Goal: Information Seeking & Learning: Compare options

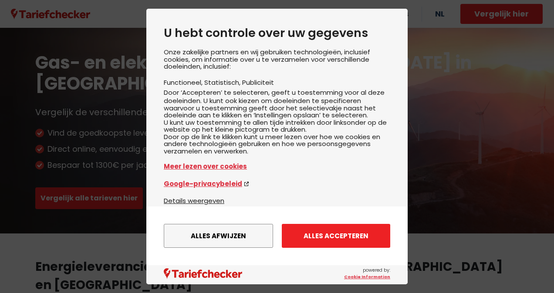
click at [308, 240] on button "Alles accepteren" at bounding box center [336, 236] width 108 height 24
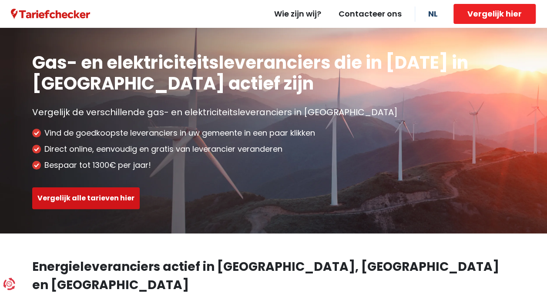
click at [108, 198] on button "Vergelijk alle tarieven hier" at bounding box center [86, 199] width 108 height 22
click at [106, 199] on button "Vergelijk alle tarieven hier" at bounding box center [86, 199] width 108 height 22
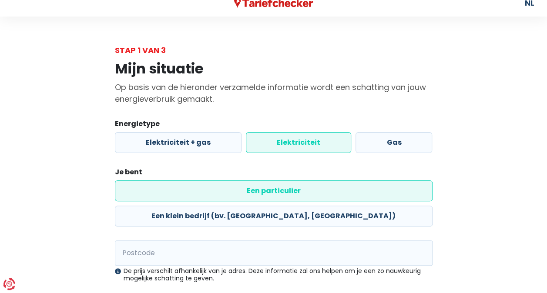
scroll to position [23, 0]
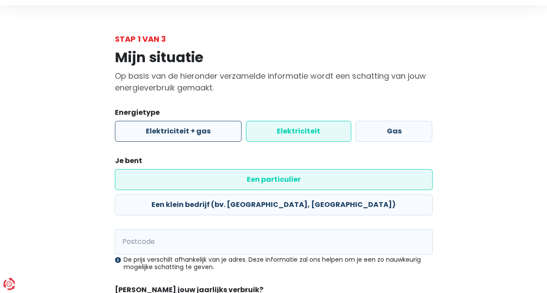
click at [157, 132] on label "Elektriciteit + gas" at bounding box center [178, 131] width 127 height 21
click at [157, 132] on input "Elektriciteit + gas" at bounding box center [178, 131] width 127 height 21
radio input "true"
radio input "false"
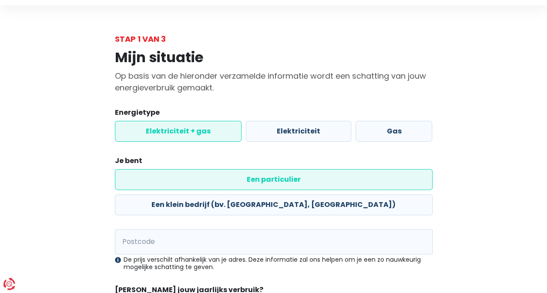
click at [147, 182] on label "Een particulier" at bounding box center [274, 179] width 318 height 21
click at [147, 182] on input "Een particulier" at bounding box center [274, 179] width 318 height 21
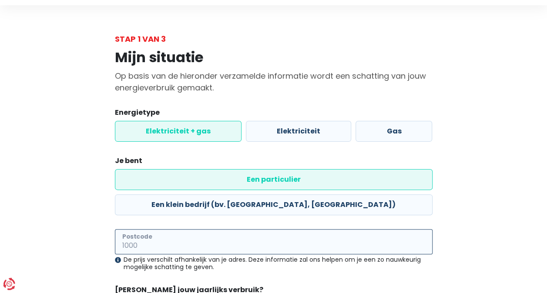
click at [153, 229] on input "Postcode" at bounding box center [274, 241] width 318 height 25
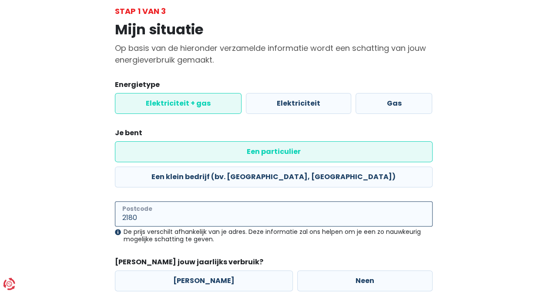
scroll to position [90, 0]
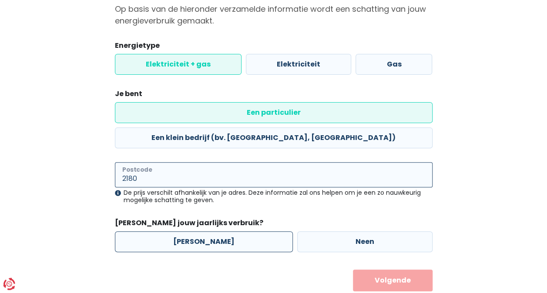
type input "2180"
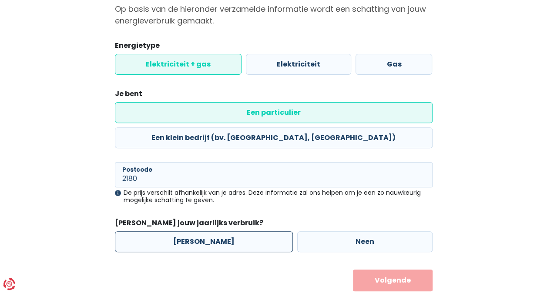
click at [136, 232] on label "[PERSON_NAME]" at bounding box center [204, 242] width 178 height 21
click at [136, 232] on input "[PERSON_NAME]" at bounding box center [204, 242] width 178 height 21
radio input "true"
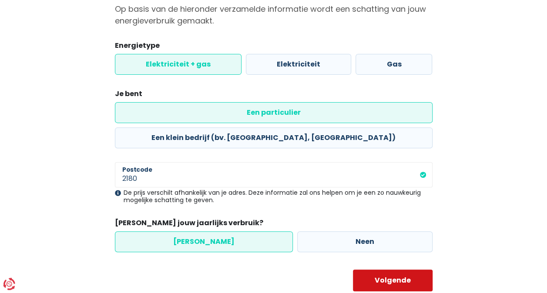
click at [405, 270] on button "Volgende" at bounding box center [393, 281] width 80 height 22
select select
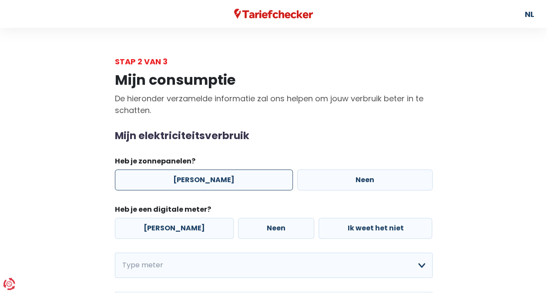
click at [178, 183] on label "[PERSON_NAME]" at bounding box center [204, 180] width 178 height 21
click at [178, 183] on input "[PERSON_NAME]" at bounding box center [204, 180] width 178 height 21
radio input "true"
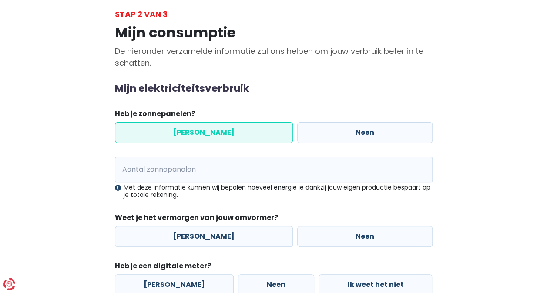
scroll to position [64, 0]
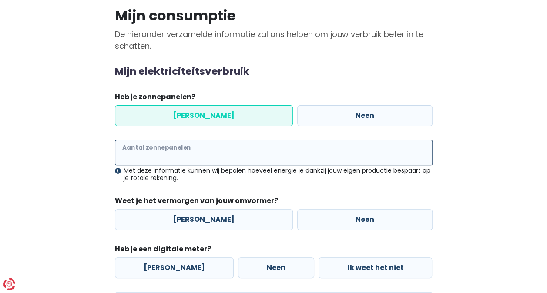
click at [166, 155] on input "Aantal zonnepanelen" at bounding box center [274, 152] width 318 height 25
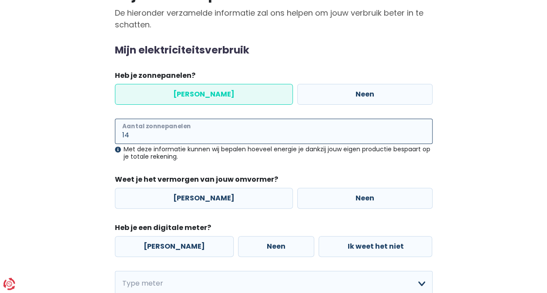
scroll to position [107, 0]
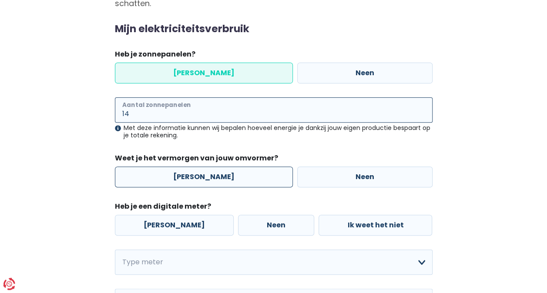
type input "14"
click at [182, 186] on label "[PERSON_NAME]" at bounding box center [204, 177] width 178 height 21
click at [182, 186] on input "[PERSON_NAME]" at bounding box center [204, 177] width 178 height 21
radio input "true"
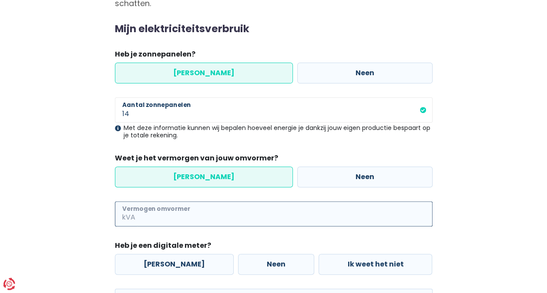
click at [166, 221] on input "Vermogen omvormer" at bounding box center [285, 214] width 296 height 25
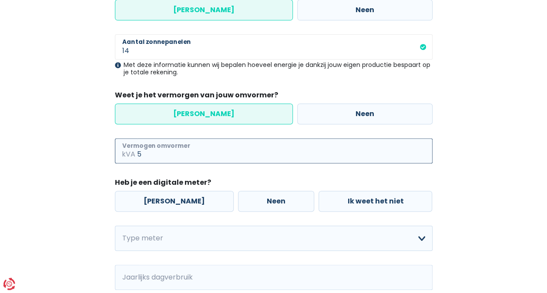
scroll to position [171, 0]
type input "5"
click at [155, 200] on label "[PERSON_NAME]" at bounding box center [174, 201] width 119 height 21
click at [155, 200] on input "[PERSON_NAME]" at bounding box center [174, 201] width 119 height 21
radio input "true"
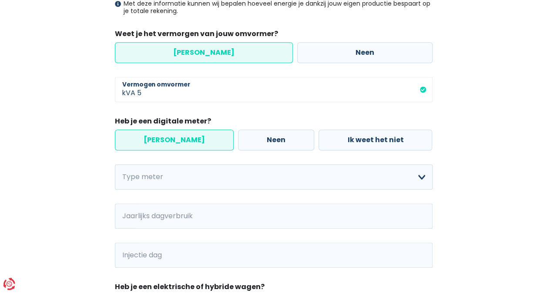
scroll to position [236, 0]
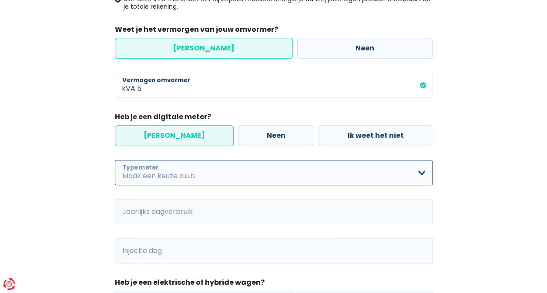
click at [144, 176] on select "Enkelvoudig Tweevoudig Enkelvoudig + uitsluitend nachttarief Tweevoudig + uitsl…" at bounding box center [274, 172] width 318 height 25
select select "day_night_bi_hourly"
click at [115, 160] on select "Enkelvoudig Tweevoudig Enkelvoudig + uitsluitend nachttarief Tweevoudig + uitsl…" at bounding box center [274, 172] width 318 height 25
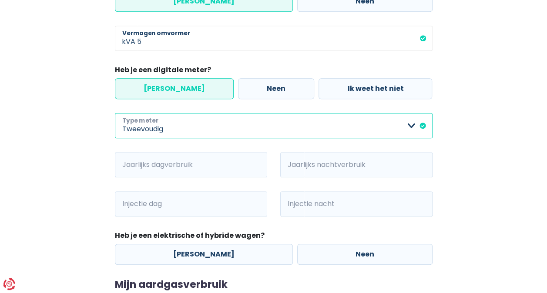
scroll to position [285, 0]
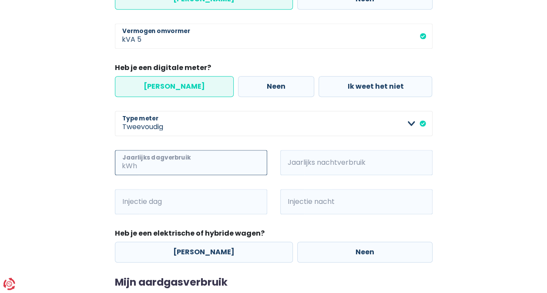
click at [146, 163] on input "Jaarlijks dagverbruik" at bounding box center [203, 162] width 128 height 25
type input "1300"
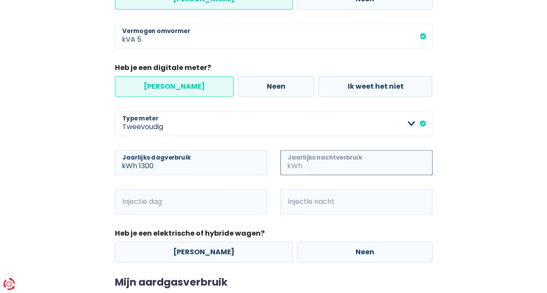
click at [408, 169] on input "Jaarlijks nachtverbruik" at bounding box center [368, 162] width 128 height 25
type input "1200"
click at [511, 202] on div "Mijn consumptie De hieronder verzamelde informatie zal ons helpen om jouw verbr…" at bounding box center [274, 74] width 496 height 585
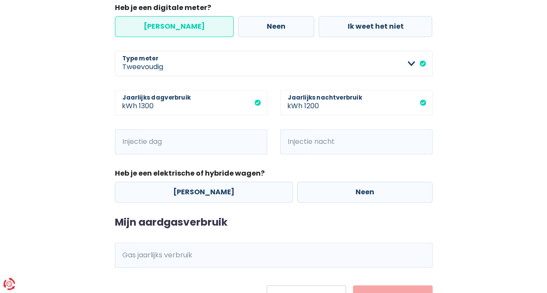
scroll to position [347, 0]
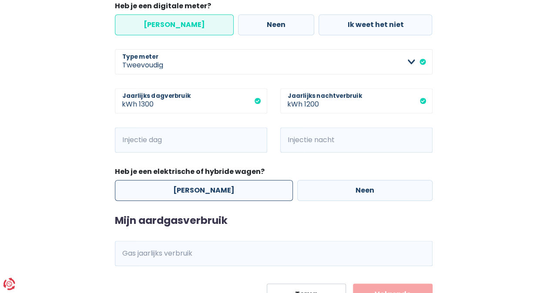
click at [178, 193] on label "[PERSON_NAME]" at bounding box center [204, 190] width 178 height 21
click at [178, 193] on input "[PERSON_NAME]" at bounding box center [204, 190] width 178 height 21
radio input "true"
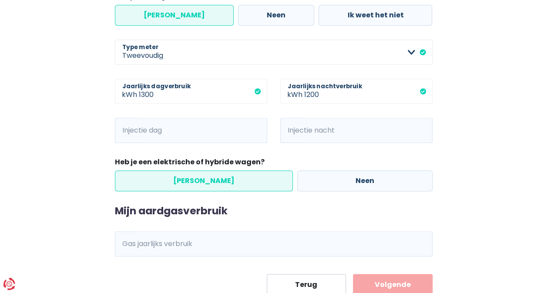
scroll to position [386, 0]
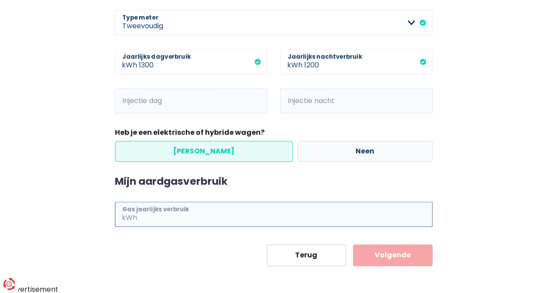
click at [166, 213] on input "Gas jaarlijks verbruik" at bounding box center [286, 214] width 294 height 25
type input "9500"
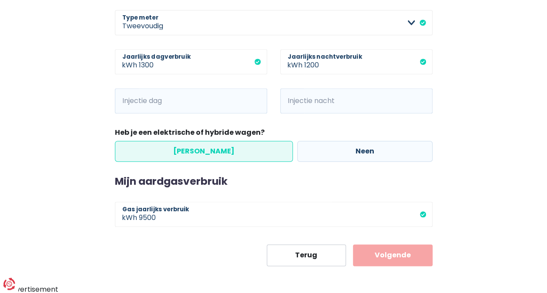
click at [420, 258] on button "Volgende" at bounding box center [393, 256] width 80 height 22
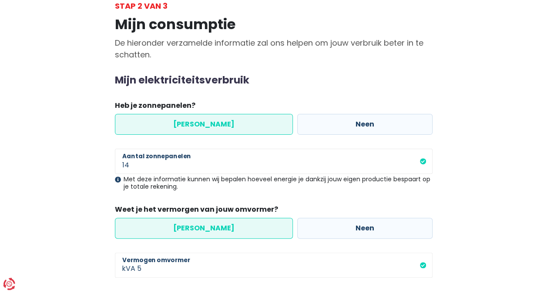
scroll to position [55, 0]
click at [416, 126] on label "Neen" at bounding box center [364, 124] width 135 height 21
click at [416, 126] on input "Neen" at bounding box center [364, 124] width 135 height 21
radio input "true"
radio input "false"
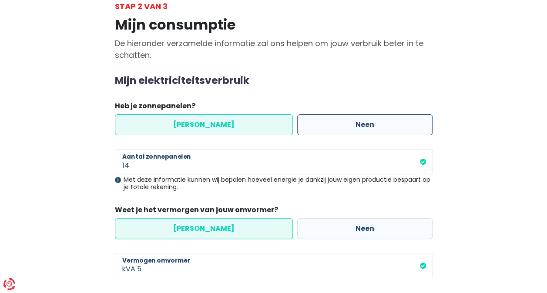
select select "day_night_bi_hourly"
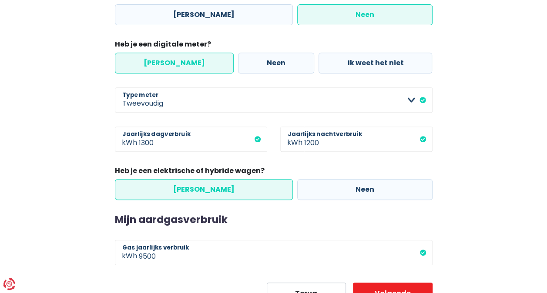
scroll to position [204, 0]
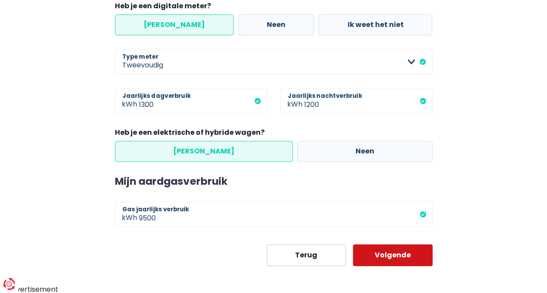
click at [401, 265] on button "Volgende" at bounding box center [393, 256] width 80 height 22
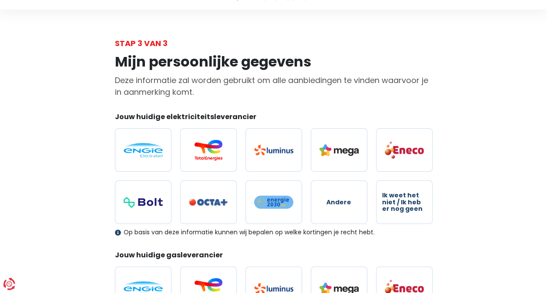
scroll to position [10, 0]
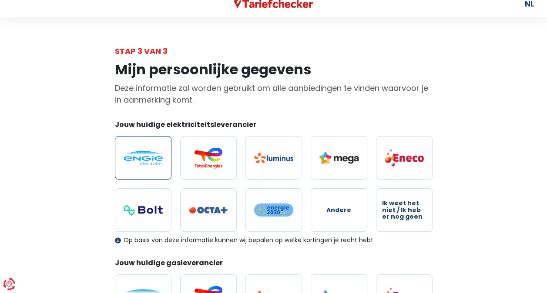
click at [139, 151] on img at bounding box center [143, 158] width 39 height 14
click at [139, 151] on input "radio" at bounding box center [143, 158] width 57 height 44
radio input "true"
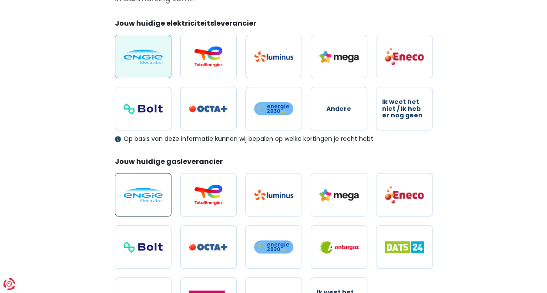
click at [138, 205] on label at bounding box center [143, 195] width 57 height 44
click at [138, 205] on input "radio" at bounding box center [143, 195] width 57 height 44
radio input "true"
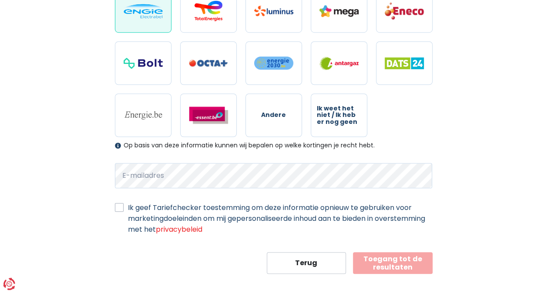
scroll to position [302, 0]
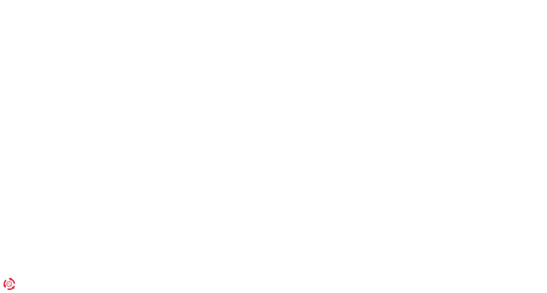
select select "day_night_bi_hourly"
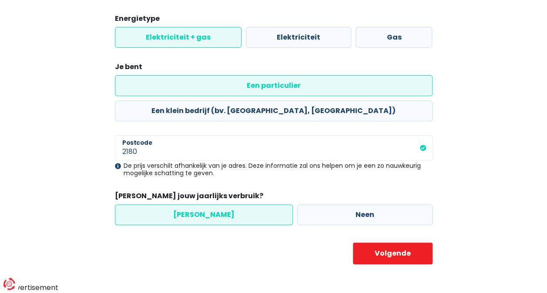
scroll to position [90, 0]
select select "day_night_bi_hourly"
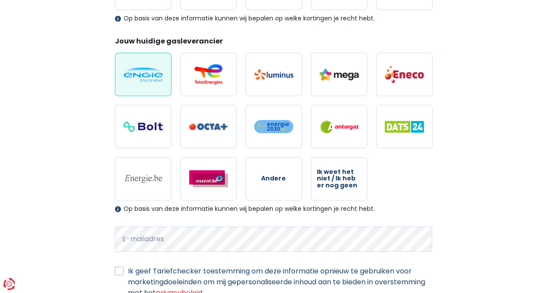
scroll to position [232, 0]
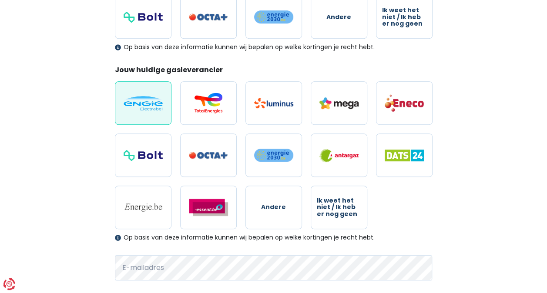
select select "day_night_bi_hourly"
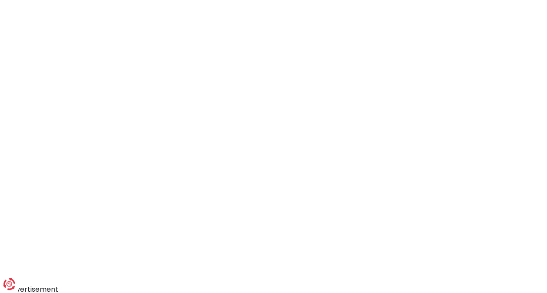
scroll to position [90, 0]
